Goal: Information Seeking & Learning: Learn about a topic

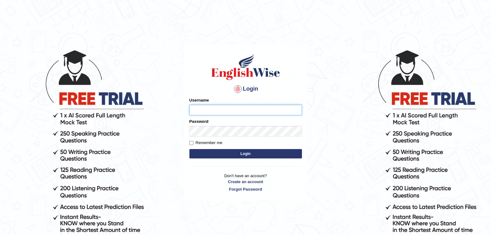
type input "Fatimah"
click at [229, 153] on button "Login" at bounding box center [245, 153] width 112 height 9
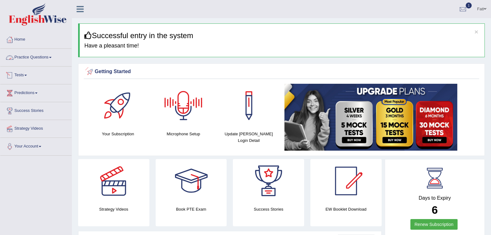
click at [43, 58] on link "Practice Questions" at bounding box center [35, 57] width 71 height 16
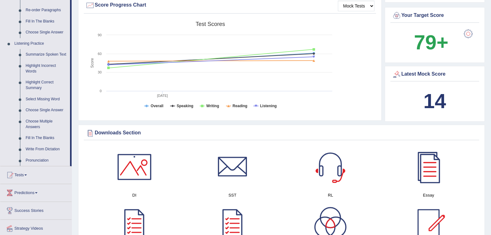
scroll to position [234, 0]
click at [52, 53] on link "Summarize Spoken Text" at bounding box center [46, 54] width 47 height 11
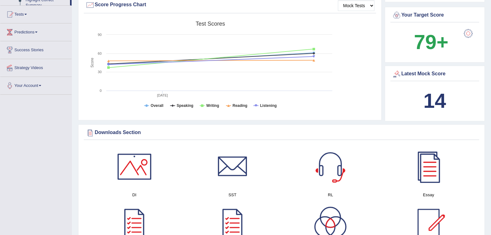
scroll to position [98, 0]
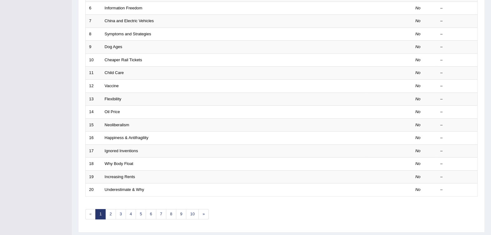
scroll to position [177, 0]
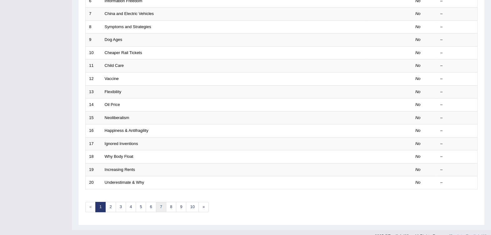
click at [158, 202] on link "7" at bounding box center [161, 207] width 10 height 10
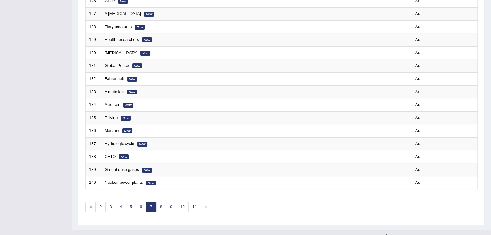
scroll to position [177, 0]
click at [161, 202] on link "8" at bounding box center [161, 207] width 10 height 10
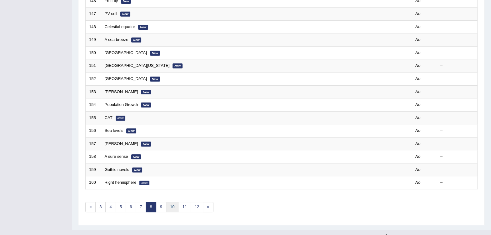
click at [170, 202] on link "10" at bounding box center [172, 207] width 12 height 10
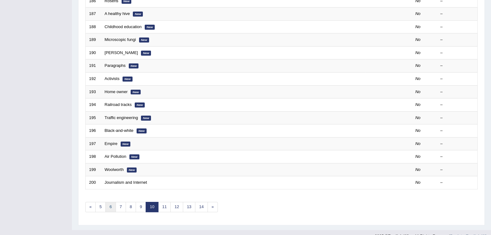
click at [107, 202] on link "6" at bounding box center [110, 207] width 10 height 10
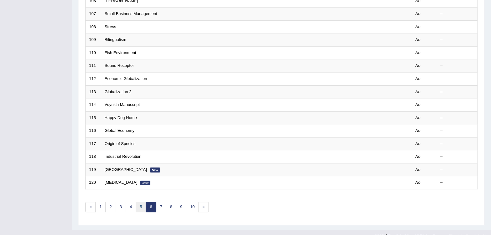
click at [139, 202] on link "5" at bounding box center [141, 207] width 10 height 10
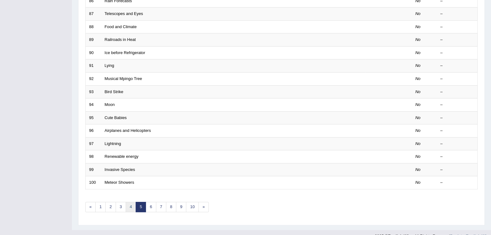
click at [128, 202] on link "4" at bounding box center [131, 207] width 10 height 10
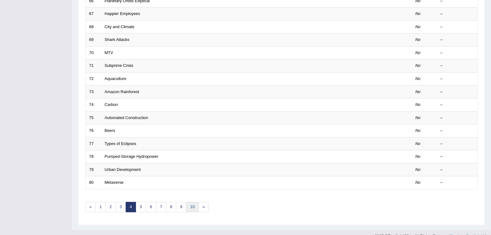
click at [193, 202] on link "10" at bounding box center [192, 207] width 12 height 10
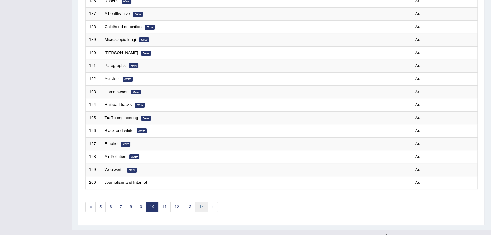
click at [201, 202] on link "14" at bounding box center [201, 207] width 12 height 10
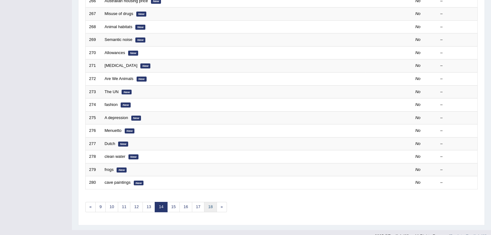
click at [209, 202] on link "18" at bounding box center [210, 207] width 12 height 10
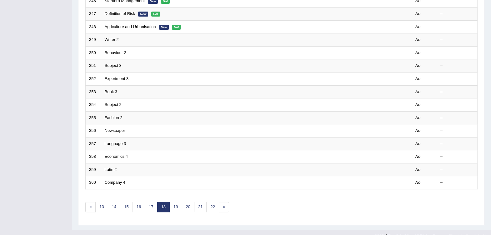
scroll to position [177, 0]
click at [208, 202] on link "22" at bounding box center [212, 207] width 12 height 10
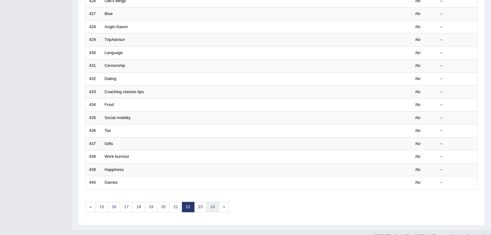
click at [211, 202] on link "24" at bounding box center [212, 207] width 12 height 10
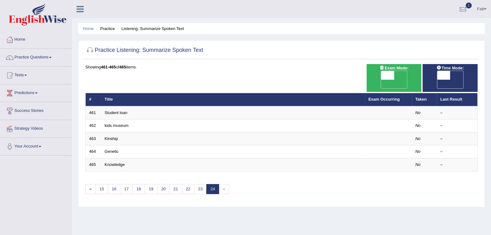
click at [120, 162] on link "Knowledge" at bounding box center [115, 164] width 20 height 5
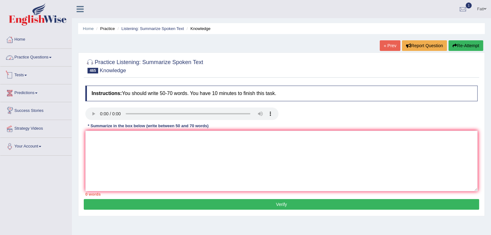
click at [27, 55] on link "Practice Questions" at bounding box center [35, 57] width 71 height 16
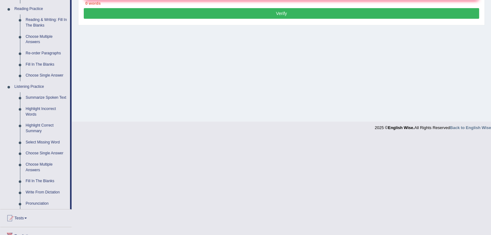
scroll to position [176, 0]
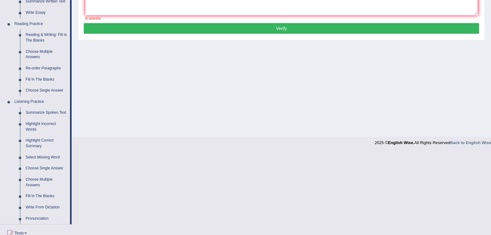
click at [41, 68] on link "Re-order Paragraphs" at bounding box center [46, 68] width 47 height 11
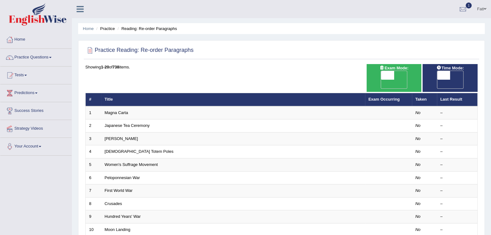
click at [381, 80] on span "OFF" at bounding box center [374, 84] width 13 height 9
checkbox input "true"
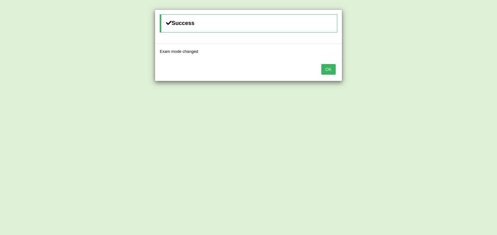
click at [328, 69] on button "OK" at bounding box center [328, 69] width 14 height 11
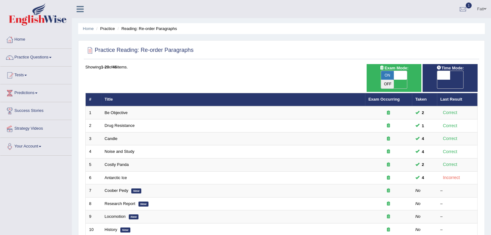
click at [437, 80] on span "OFF" at bounding box center [430, 84] width 13 height 9
checkbox input "true"
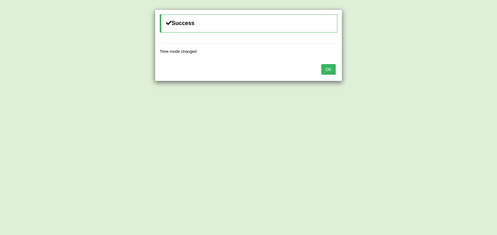
click at [333, 71] on button "OK" at bounding box center [328, 69] width 14 height 11
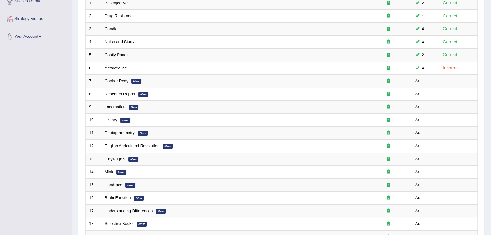
scroll to position [117, 0]
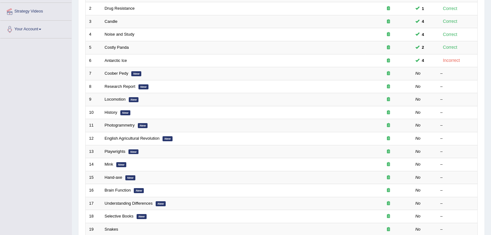
click at [128, 67] on td "Coober Pedy New" at bounding box center [233, 73] width 264 height 13
click at [126, 71] on link "Coober Pedy" at bounding box center [117, 73] width 24 height 5
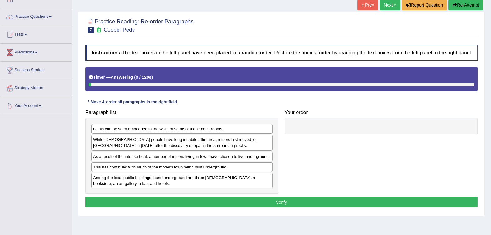
scroll to position [93, 0]
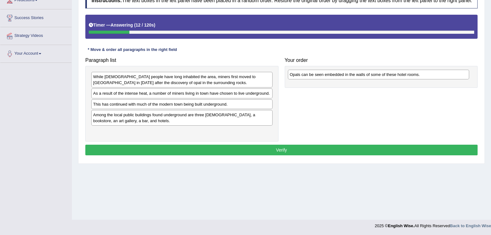
drag, startPoint x: 217, startPoint y: 77, endPoint x: 413, endPoint y: 75, distance: 196.5
click at [413, 75] on div "Opals can be seen embedded in the walls of some of these hotel rooms." at bounding box center [378, 75] width 181 height 10
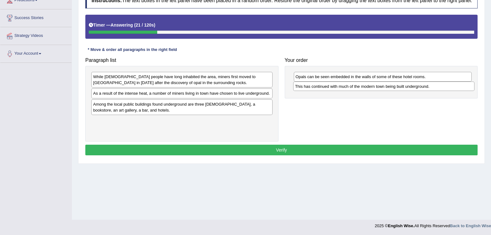
drag, startPoint x: 151, startPoint y: 105, endPoint x: 353, endPoint y: 87, distance: 202.5
click at [353, 87] on div "This has continued with much of the modern town being built underground." at bounding box center [383, 87] width 181 height 10
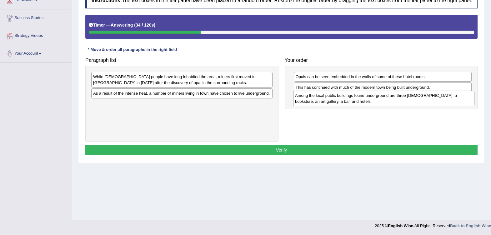
drag, startPoint x: 186, startPoint y: 111, endPoint x: 388, endPoint y: 103, distance: 201.9
click at [388, 103] on div "Among the local public buildings found underground are three churches, a bookst…" at bounding box center [383, 99] width 181 height 16
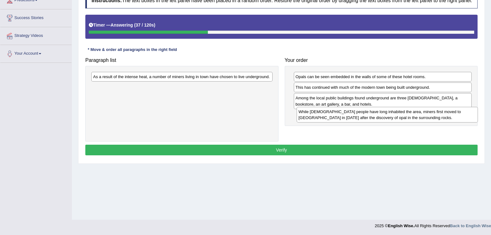
drag, startPoint x: 252, startPoint y: 80, endPoint x: 457, endPoint y: 115, distance: 208.0
click at [457, 115] on div "While Aboriginal people have long inhabited the area, miners first moved to Coo…" at bounding box center [386, 115] width 181 height 16
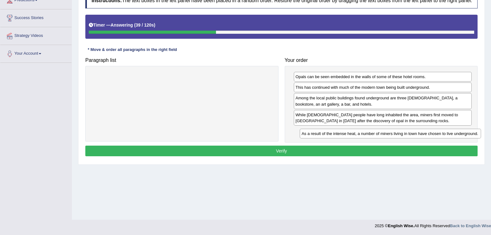
drag, startPoint x: 262, startPoint y: 79, endPoint x: 464, endPoint y: 133, distance: 208.3
click at [469, 135] on div "As a result of the intense heat, a number of miners living in town have chosen …" at bounding box center [390, 134] width 181 height 10
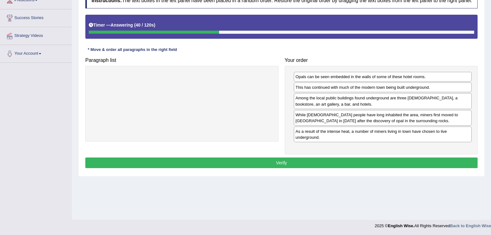
click at [386, 159] on button "Verify" at bounding box center [281, 162] width 392 height 11
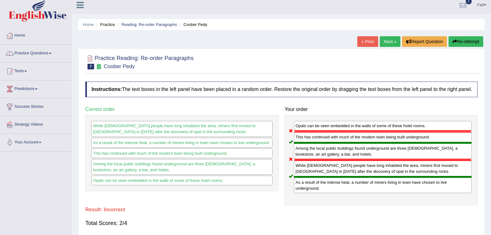
scroll to position [0, 0]
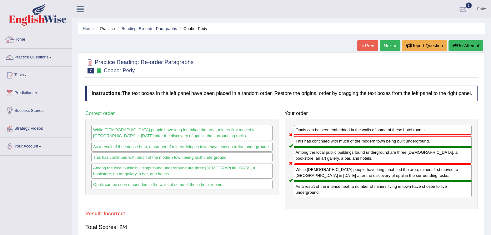
click at [151, 27] on link "Reading: Re-order Paragraphs" at bounding box center [149, 28] width 56 height 5
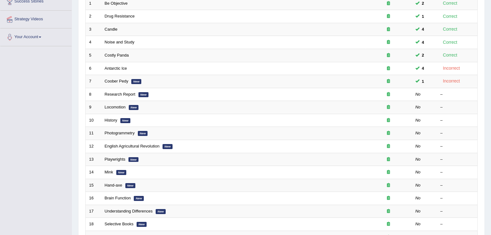
scroll to position [117, 0]
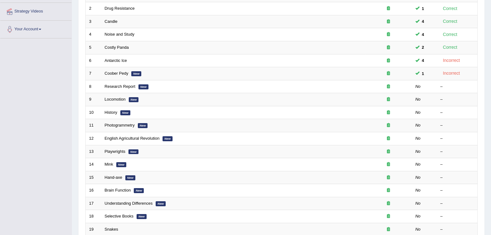
click at [131, 84] on link "Research Report" at bounding box center [120, 86] width 31 height 5
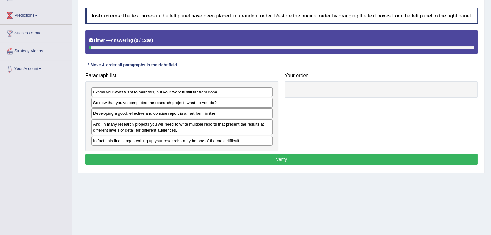
scroll to position [78, 0]
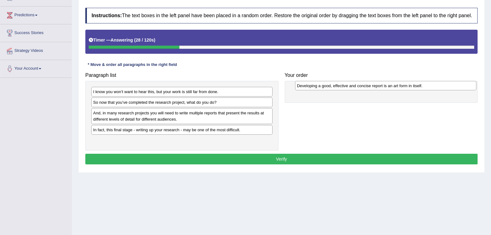
drag, startPoint x: 200, startPoint y: 113, endPoint x: 404, endPoint y: 86, distance: 205.4
click at [404, 86] on div "Developing a good, effective and concise report is an art form in itself." at bounding box center [385, 86] width 181 height 10
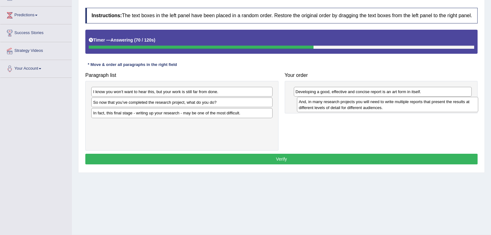
drag, startPoint x: 214, startPoint y: 119, endPoint x: 419, endPoint y: 107, distance: 205.8
click at [419, 107] on div "And, in many research projects you will need to write multiple reports that pre…" at bounding box center [387, 105] width 181 height 16
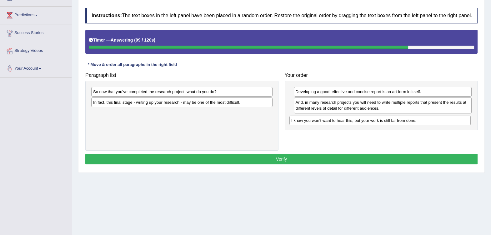
drag, startPoint x: 208, startPoint y: 92, endPoint x: 406, endPoint y: 121, distance: 200.1
click at [406, 121] on div "I know you won’t want to hear this, but your work is still far from done." at bounding box center [379, 121] width 181 height 10
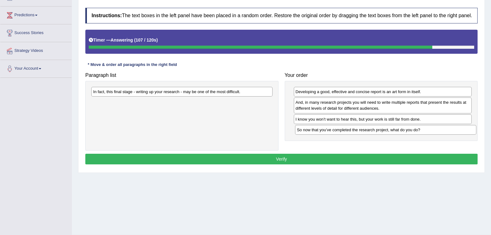
drag, startPoint x: 244, startPoint y: 91, endPoint x: 447, endPoint y: 129, distance: 207.2
click at [447, 129] on div "So now that you’ve completed the research project, what do you do?" at bounding box center [385, 130] width 181 height 10
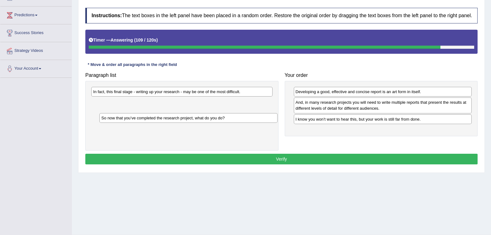
drag, startPoint x: 311, startPoint y: 132, endPoint x: 116, endPoint y: 121, distance: 195.9
click at [116, 121] on div "So now that you’ve completed the research project, what do you do?" at bounding box center [188, 118] width 178 height 10
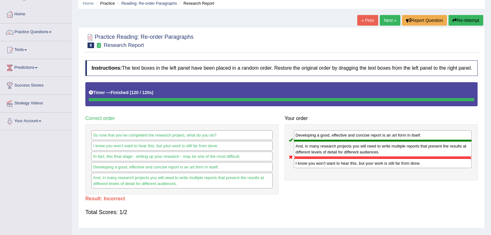
scroll to position [0, 0]
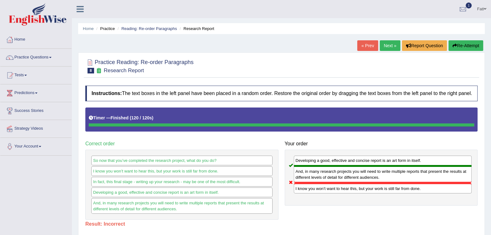
drag, startPoint x: 136, startPoint y: 24, endPoint x: 136, endPoint y: 30, distance: 5.6
click at [136, 25] on ul "Home Practice Reading: Re-order Paragraphs Research Report" at bounding box center [281, 28] width 406 height 11
click at [136, 31] on link "Reading: Re-order Paragraphs" at bounding box center [149, 28] width 56 height 5
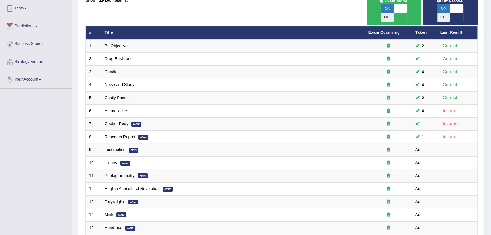
scroll to position [78, 0]
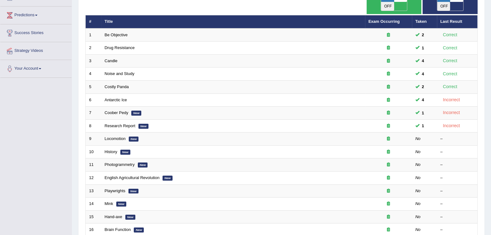
click at [124, 136] on link "Locomotion" at bounding box center [115, 138] width 21 height 5
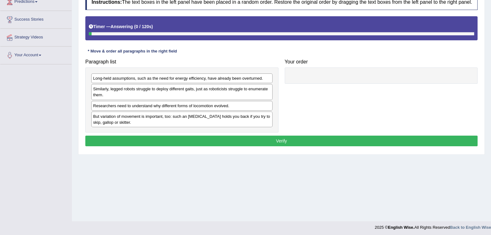
scroll to position [93, 0]
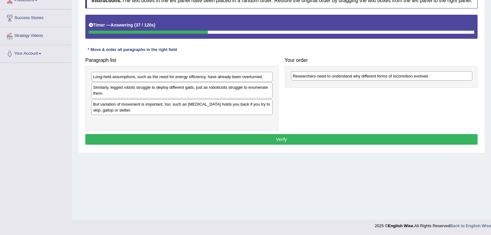
drag, startPoint x: 228, startPoint y: 102, endPoint x: 427, endPoint y: 75, distance: 200.8
click at [427, 75] on div "Researchers need to understand why different forms of locomotion evolved." at bounding box center [381, 76] width 181 height 10
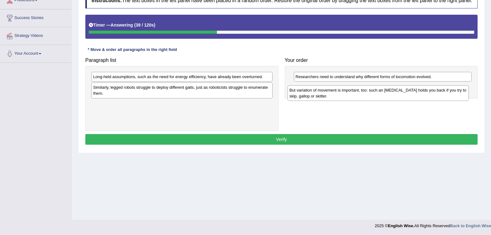
drag, startPoint x: 250, startPoint y: 107, endPoint x: 447, endPoint y: 93, distance: 196.6
click at [447, 93] on div "But variation of movement is important, too: such an ankle brace holds you back…" at bounding box center [377, 93] width 181 height 16
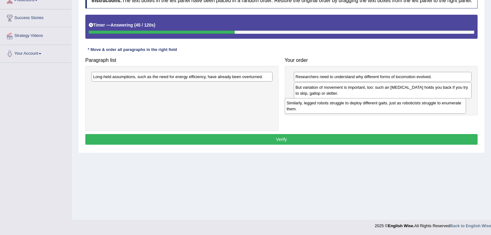
drag, startPoint x: 189, startPoint y: 95, endPoint x: 394, endPoint y: 110, distance: 205.2
click at [394, 110] on div "Similarly, legged robots struggle to deploy different gaits, just as roboticist…" at bounding box center [375, 106] width 181 height 16
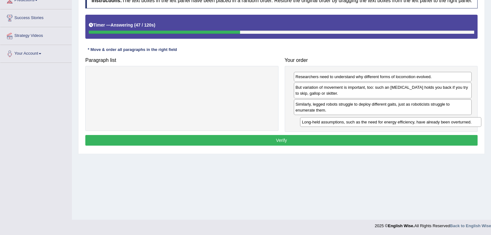
drag, startPoint x: 260, startPoint y: 77, endPoint x: 469, endPoint y: 122, distance: 213.4
click at [469, 122] on div "Long-held assumptions, such as the need for energy efficiency, have already bee…" at bounding box center [390, 122] width 181 height 10
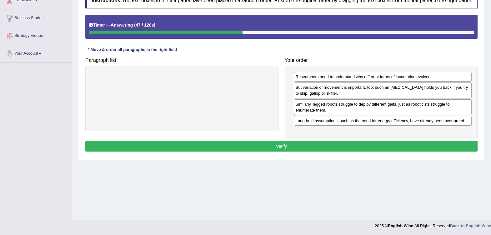
click at [424, 143] on button "Verify" at bounding box center [281, 146] width 392 height 11
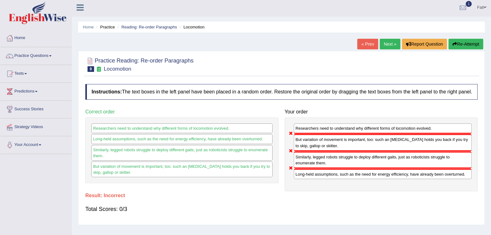
scroll to position [0, 0]
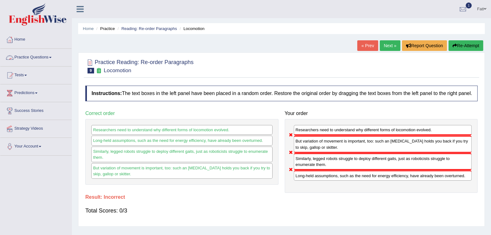
click at [459, 47] on button "Re-Attempt" at bounding box center [465, 45] width 35 height 11
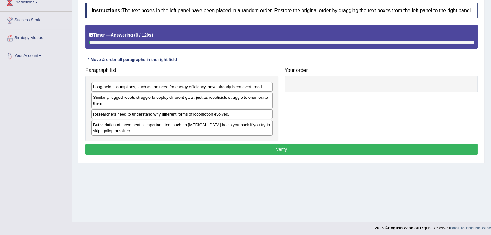
scroll to position [93, 0]
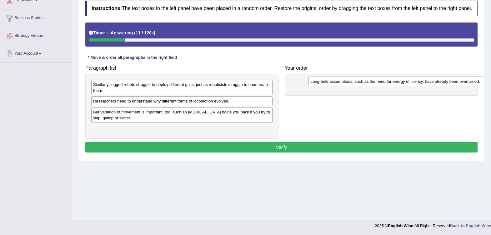
drag, startPoint x: 237, startPoint y: 86, endPoint x: 456, endPoint y: 84, distance: 218.3
click at [456, 84] on div "Long-held assumptions, such as the need for energy efficiency, have already bee…" at bounding box center [398, 82] width 181 height 10
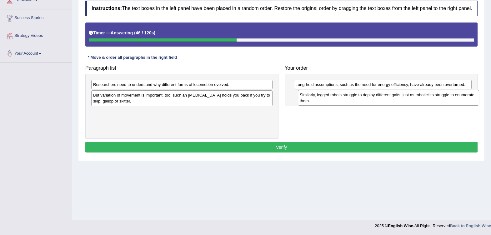
drag, startPoint x: 250, startPoint y: 89, endPoint x: 456, endPoint y: 100, distance: 206.4
click at [456, 100] on div "Similarly, legged robots struggle to deploy different gaits, just as roboticist…" at bounding box center [388, 98] width 181 height 16
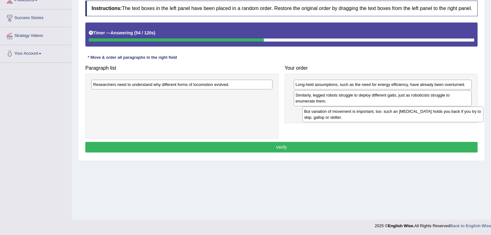
drag, startPoint x: 223, startPoint y: 102, endPoint x: 434, endPoint y: 118, distance: 211.5
click at [434, 118] on div "But variation of movement is important, too: such an ankle brace holds you back…" at bounding box center [392, 115] width 181 height 16
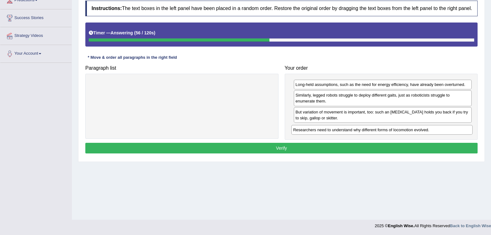
drag, startPoint x: 247, startPoint y: 86, endPoint x: 448, endPoint y: 131, distance: 205.4
click at [448, 131] on div "Researchers need to understand why different forms of locomotion evolved." at bounding box center [381, 130] width 181 height 10
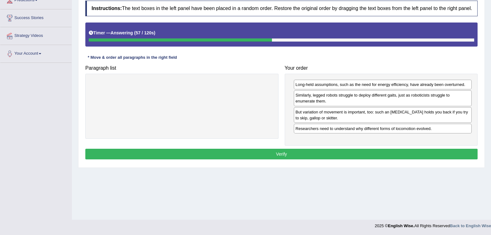
click at [416, 146] on div "Instructions: The text boxes in the left panel have been placed in a random ord…" at bounding box center [281, 81] width 395 height 167
click at [416, 150] on button "Verify" at bounding box center [281, 154] width 392 height 11
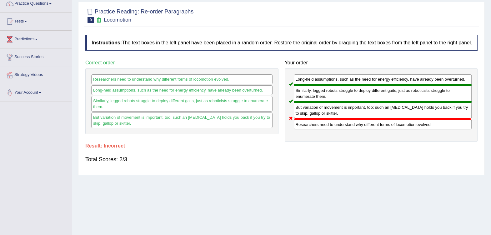
scroll to position [0, 0]
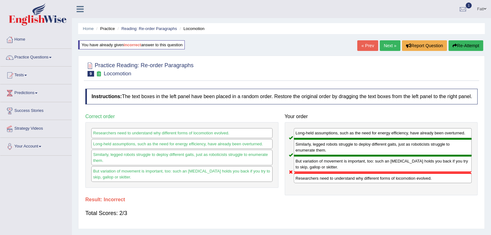
click at [149, 27] on link "Reading: Re-order Paragraphs" at bounding box center [149, 28] width 56 height 5
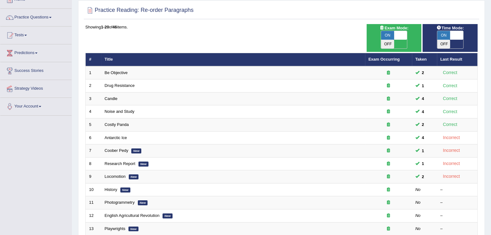
scroll to position [78, 0]
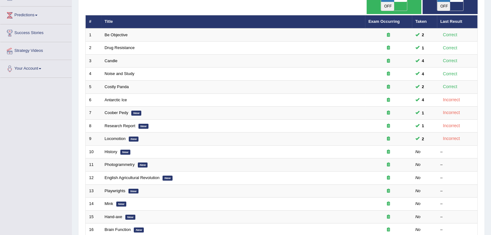
click at [113, 149] on link "History" at bounding box center [111, 151] width 12 height 5
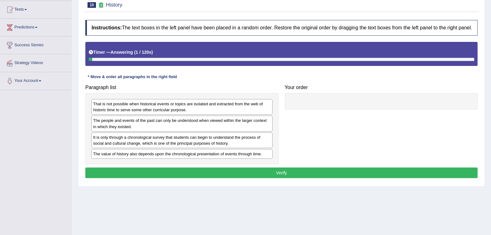
scroll to position [78, 0]
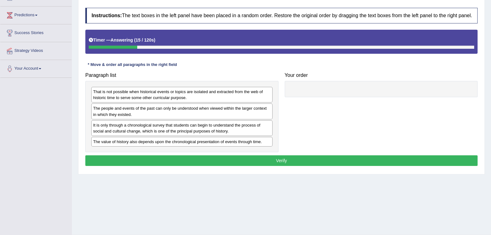
click at [264, 142] on div "The value of history also depends upon the chronological presentation of events…" at bounding box center [181, 142] width 181 height 10
drag, startPoint x: 264, startPoint y: 142, endPoint x: 272, endPoint y: 141, distance: 8.6
click at [272, 141] on div "The value of history also depends upon the chronological presentation of events…" at bounding box center [190, 140] width 181 height 10
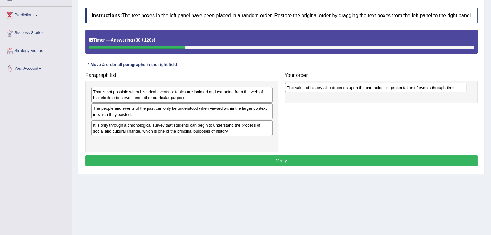
drag, startPoint x: 245, startPoint y: 140, endPoint x: 439, endPoint y: 86, distance: 201.3
click at [439, 86] on div "The value of history also depends upon the chronological presentation of events…" at bounding box center [375, 88] width 181 height 10
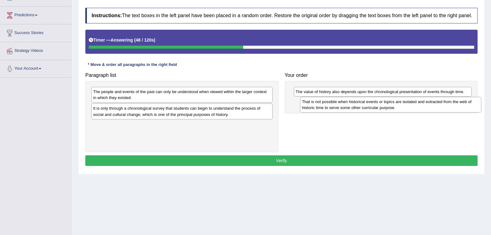
drag, startPoint x: 216, startPoint y: 95, endPoint x: 425, endPoint y: 105, distance: 209.5
click at [425, 105] on div "That is not possible when historical events or topics are isolated and extracte…" at bounding box center [390, 105] width 181 height 16
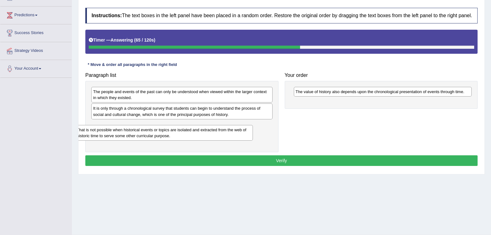
drag, startPoint x: 394, startPoint y: 105, endPoint x: 175, endPoint y: 132, distance: 220.4
click at [175, 132] on div "That is not possible when historical events or topics are isolated and extracte…" at bounding box center [164, 133] width 178 height 16
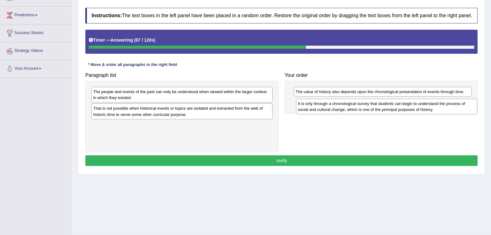
drag, startPoint x: 187, startPoint y: 114, endPoint x: 392, endPoint y: 109, distance: 204.6
click at [392, 109] on div "It is only through a chronological survey that students can begin to understand…" at bounding box center [386, 107] width 181 height 16
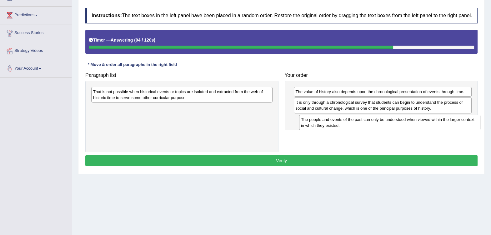
drag, startPoint x: 251, startPoint y: 95, endPoint x: 459, endPoint y: 123, distance: 209.5
click at [459, 123] on div "The people and events of the past can only be understood when viewed within the…" at bounding box center [389, 123] width 181 height 16
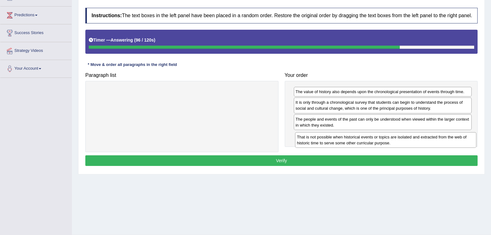
drag, startPoint x: 271, startPoint y: 98, endPoint x: 466, endPoint y: 142, distance: 199.7
click at [466, 142] on div "That is not possible when historical events or topics are isolated and extracte…" at bounding box center [385, 140] width 181 height 16
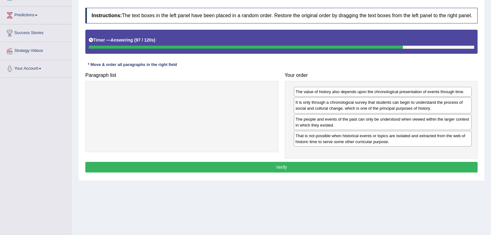
click at [374, 166] on button "Verify" at bounding box center [281, 167] width 392 height 11
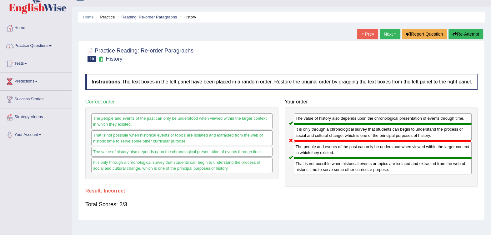
scroll to position [0, 0]
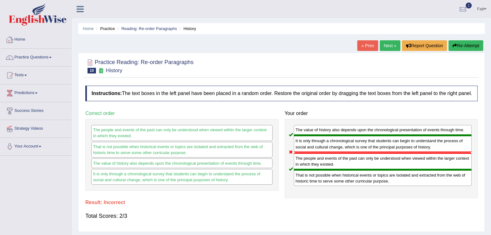
click at [154, 32] on ul "Home Practice Reading: Re-order Paragraphs History" at bounding box center [281, 28] width 406 height 11
click at [156, 26] on li "Reading: Re-order Paragraphs" at bounding box center [146, 29] width 61 height 6
click at [156, 26] on link "Reading: Re-order Paragraphs" at bounding box center [149, 28] width 56 height 5
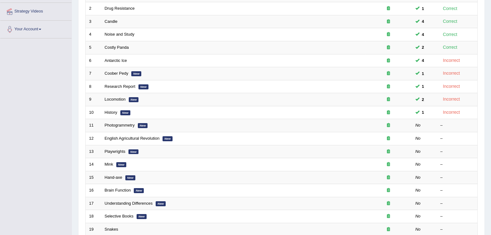
click at [117, 123] on link "Photogrammetry" at bounding box center [120, 125] width 30 height 5
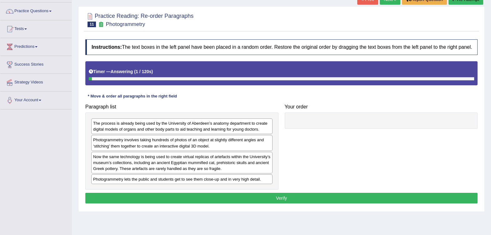
scroll to position [93, 0]
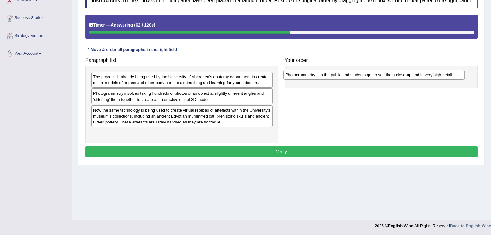
drag, startPoint x: 202, startPoint y: 134, endPoint x: 395, endPoint y: 76, distance: 201.4
click at [395, 76] on div "Photogrammetry lets the public and students get to see them close-up and in ver…" at bounding box center [373, 75] width 181 height 10
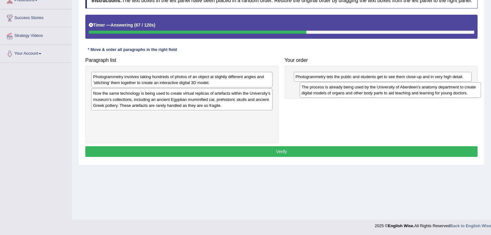
drag, startPoint x: 180, startPoint y: 82, endPoint x: 389, endPoint y: 92, distance: 208.9
click at [389, 92] on div "The process is already being used by the University of Aberdeen’s anatomy depar…" at bounding box center [390, 90] width 181 height 16
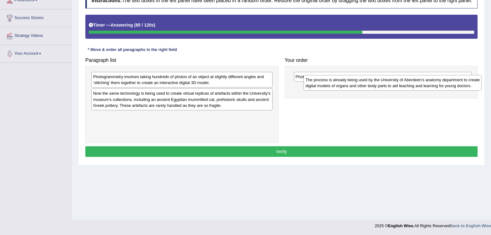
drag, startPoint x: 371, startPoint y: 91, endPoint x: 376, endPoint y: 90, distance: 4.8
click at [376, 90] on div "The process is already being used by the University of Aberdeen’s anatomy depar…" at bounding box center [392, 83] width 178 height 16
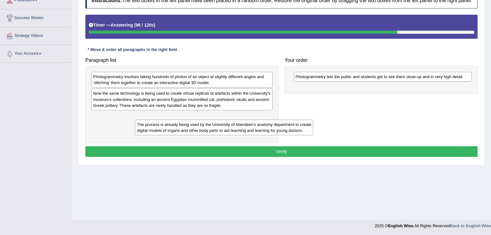
drag, startPoint x: 347, startPoint y: 92, endPoint x: 158, endPoint y: 123, distance: 190.9
click at [181, 128] on div "The process is already being used by the University of Aberdeen’s anatomy depar…" at bounding box center [224, 128] width 178 height 16
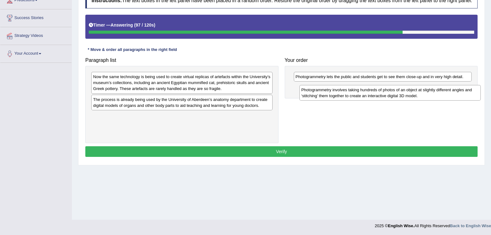
drag, startPoint x: 186, startPoint y: 84, endPoint x: 391, endPoint y: 96, distance: 204.6
click at [391, 96] on div "Photogrammetry involves taking hundreds of photos of an object at slightly diff…" at bounding box center [389, 93] width 181 height 16
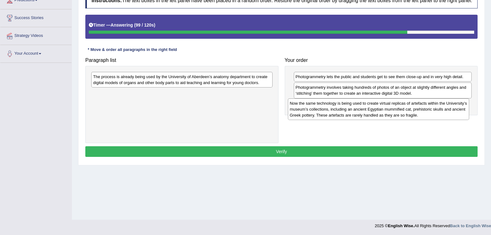
drag, startPoint x: 255, startPoint y: 84, endPoint x: 456, endPoint y: 111, distance: 202.9
click at [456, 111] on div "Now the same technology is being used to create virtual replicas of artefacts w…" at bounding box center [378, 109] width 181 height 22
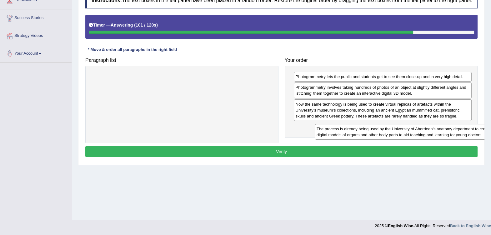
drag, startPoint x: 209, startPoint y: 84, endPoint x: 411, endPoint y: 130, distance: 206.7
click at [418, 132] on div "The process is already being used by the University of Aberdeen’s anatomy depar…" at bounding box center [405, 132] width 181 height 16
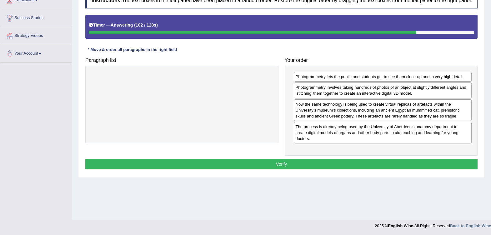
click at [308, 159] on button "Verify" at bounding box center [281, 164] width 392 height 11
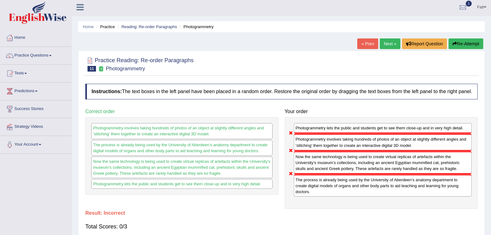
scroll to position [0, 0]
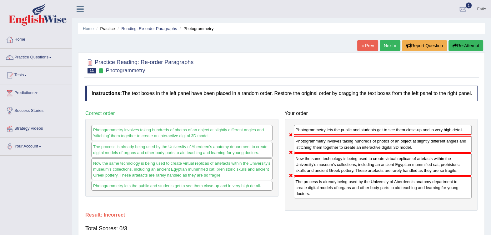
click at [465, 47] on button "Re-Attempt" at bounding box center [465, 45] width 35 height 11
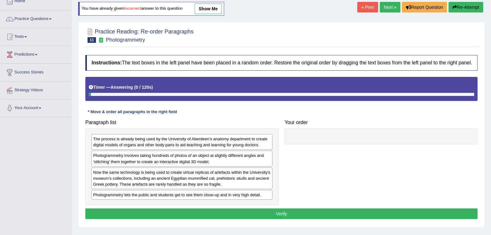
scroll to position [93, 0]
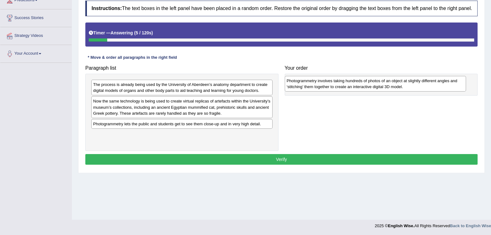
drag, startPoint x: 151, startPoint y: 105, endPoint x: 347, endPoint y: 82, distance: 197.2
click at [347, 82] on div "Photogrammetry involves taking hundreds of photos of an object at slightly diff…" at bounding box center [375, 84] width 181 height 16
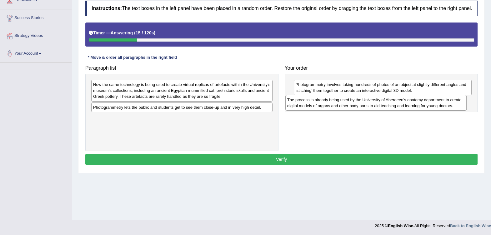
drag, startPoint x: 210, startPoint y: 92, endPoint x: 404, endPoint y: 108, distance: 194.6
click at [404, 108] on div "The process is already being used by the University of Aberdeen’s anatomy depar…" at bounding box center [375, 103] width 181 height 16
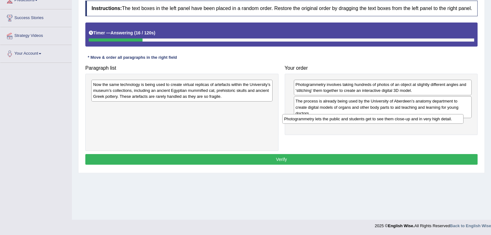
drag, startPoint x: 249, startPoint y: 107, endPoint x: 443, endPoint y: 116, distance: 194.5
click at [444, 116] on div "Photogrammetry lets the public and students get to see them close-up and in ver…" at bounding box center [372, 119] width 181 height 10
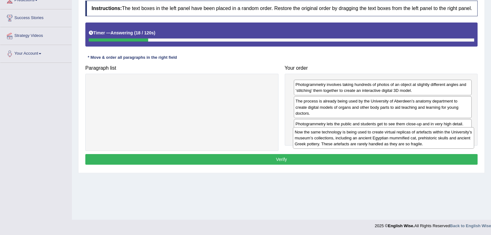
drag, startPoint x: 211, startPoint y: 86, endPoint x: 412, endPoint y: 131, distance: 206.0
click at [412, 132] on div "Now the same technology is being used to create virtual replicas of artefacts w…" at bounding box center [383, 138] width 181 height 22
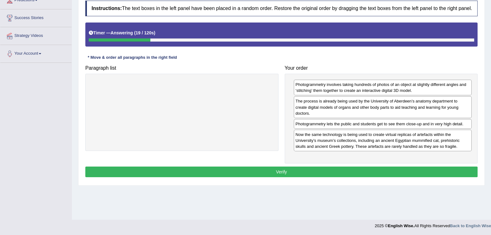
click at [350, 166] on button "Verify" at bounding box center [281, 171] width 392 height 11
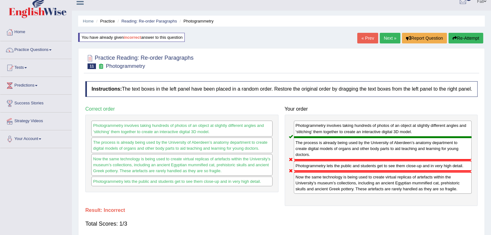
scroll to position [0, 0]
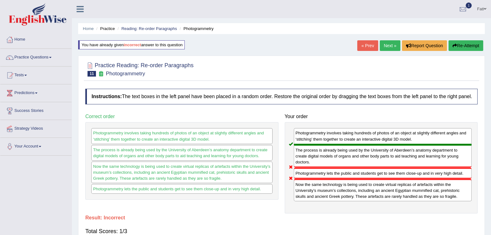
click at [142, 26] on ul "Home Practice Reading: Re-order Paragraphs Photogrammetry" at bounding box center [281, 28] width 406 height 11
click at [142, 30] on link "Reading: Re-order Paragraphs" at bounding box center [149, 28] width 56 height 5
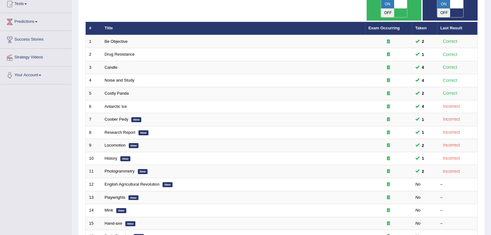
scroll to position [177, 0]
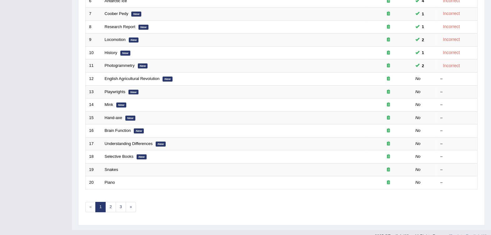
click at [122, 76] on link "English Agricultural Revolution" at bounding box center [132, 78] width 55 height 5
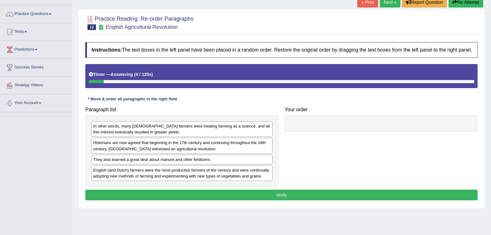
scroll to position [93, 0]
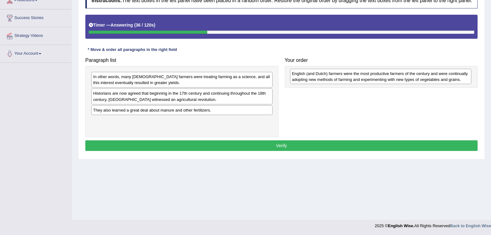
drag, startPoint x: 250, startPoint y: 125, endPoint x: 448, endPoint y: 78, distance: 204.1
click at [448, 78] on div "English (and Dutch) farmers were the most productive farmers of the century and…" at bounding box center [380, 77] width 181 height 16
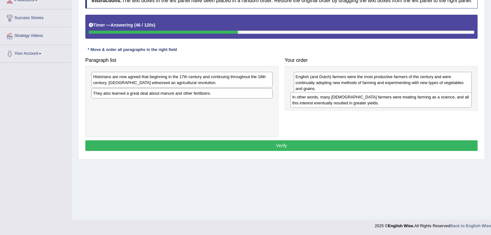
drag, startPoint x: 214, startPoint y: 81, endPoint x: 413, endPoint y: 102, distance: 200.0
click at [413, 102] on div "In other words, many [DEMOGRAPHIC_DATA] farmers were treating farming as a scie…" at bounding box center [380, 100] width 181 height 16
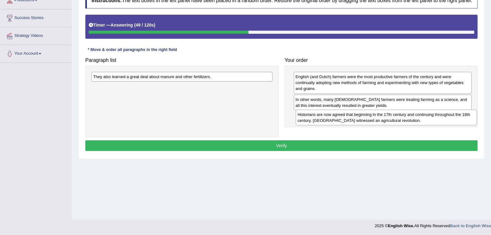
drag, startPoint x: 254, startPoint y: 77, endPoint x: 458, endPoint y: 114, distance: 207.7
click at [458, 114] on div "Historians are now agreed that beginning in the 17th century and continuing thr…" at bounding box center [385, 118] width 181 height 16
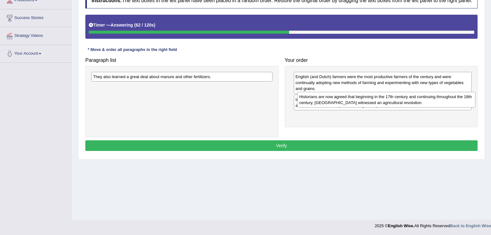
drag, startPoint x: 357, startPoint y: 123, endPoint x: 360, endPoint y: 104, distance: 18.7
click at [360, 104] on div "Historians are now agreed that beginning in the 17th century and continuing thr…" at bounding box center [386, 100] width 178 height 16
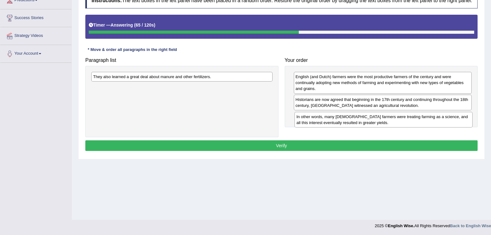
drag, startPoint x: 354, startPoint y: 105, endPoint x: 355, endPoint y: 123, distance: 17.8
click at [355, 123] on div "In other words, many [DEMOGRAPHIC_DATA] farmers were treating farming as a scie…" at bounding box center [383, 120] width 178 height 16
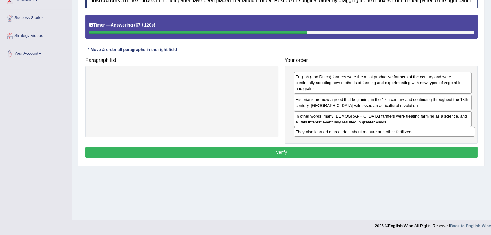
drag, startPoint x: 235, startPoint y: 78, endPoint x: 437, endPoint y: 133, distance: 209.7
click at [437, 133] on div "They also learned a great deal about manure and other fertilizers." at bounding box center [384, 132] width 181 height 10
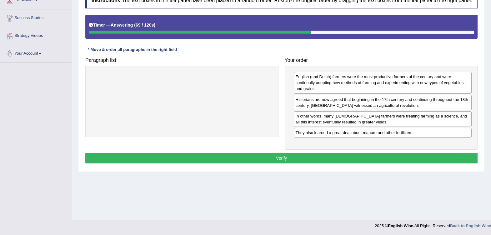
click at [314, 156] on button "Verify" at bounding box center [281, 158] width 392 height 11
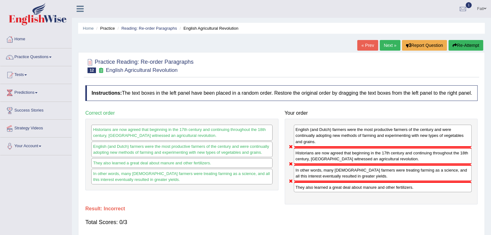
scroll to position [0, 0]
